Goal: Information Seeking & Learning: Check status

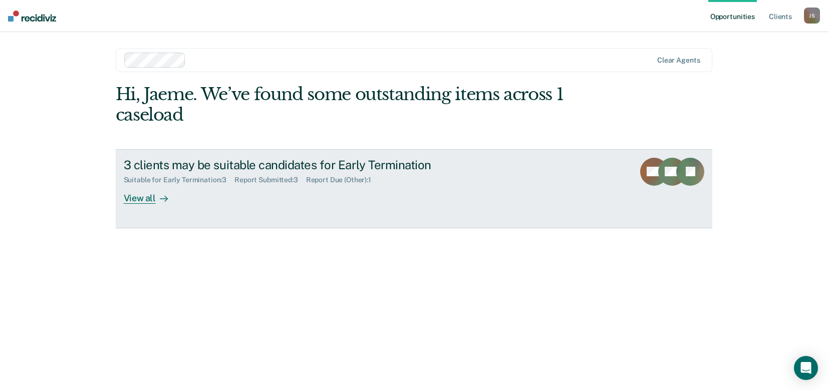
click at [238, 199] on div "3 clients may be suitable candidates for Early Termination Suitable for Early T…" at bounding box center [312, 181] width 376 height 46
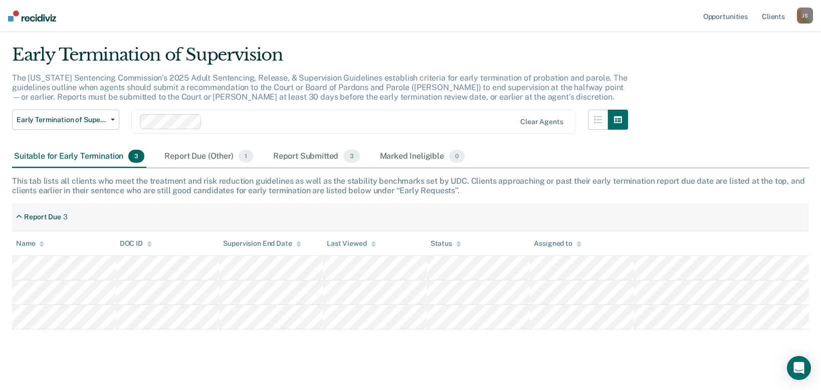
scroll to position [36, 0]
